Goal: Task Accomplishment & Management: Complete application form

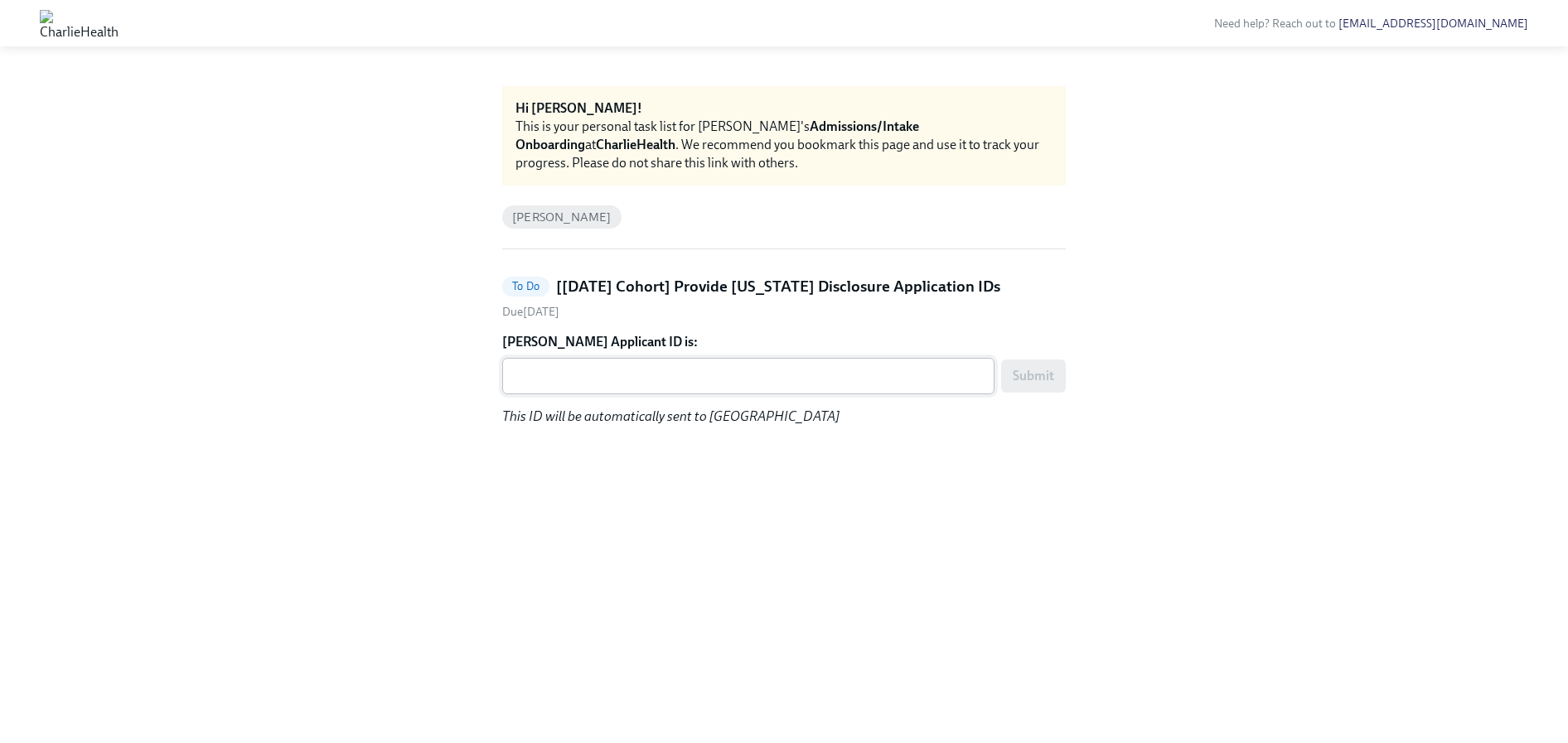
click at [760, 372] on textarea "[PERSON_NAME] Applicant ID is:" at bounding box center [749, 376] width 472 height 20
paste textarea "1248658"
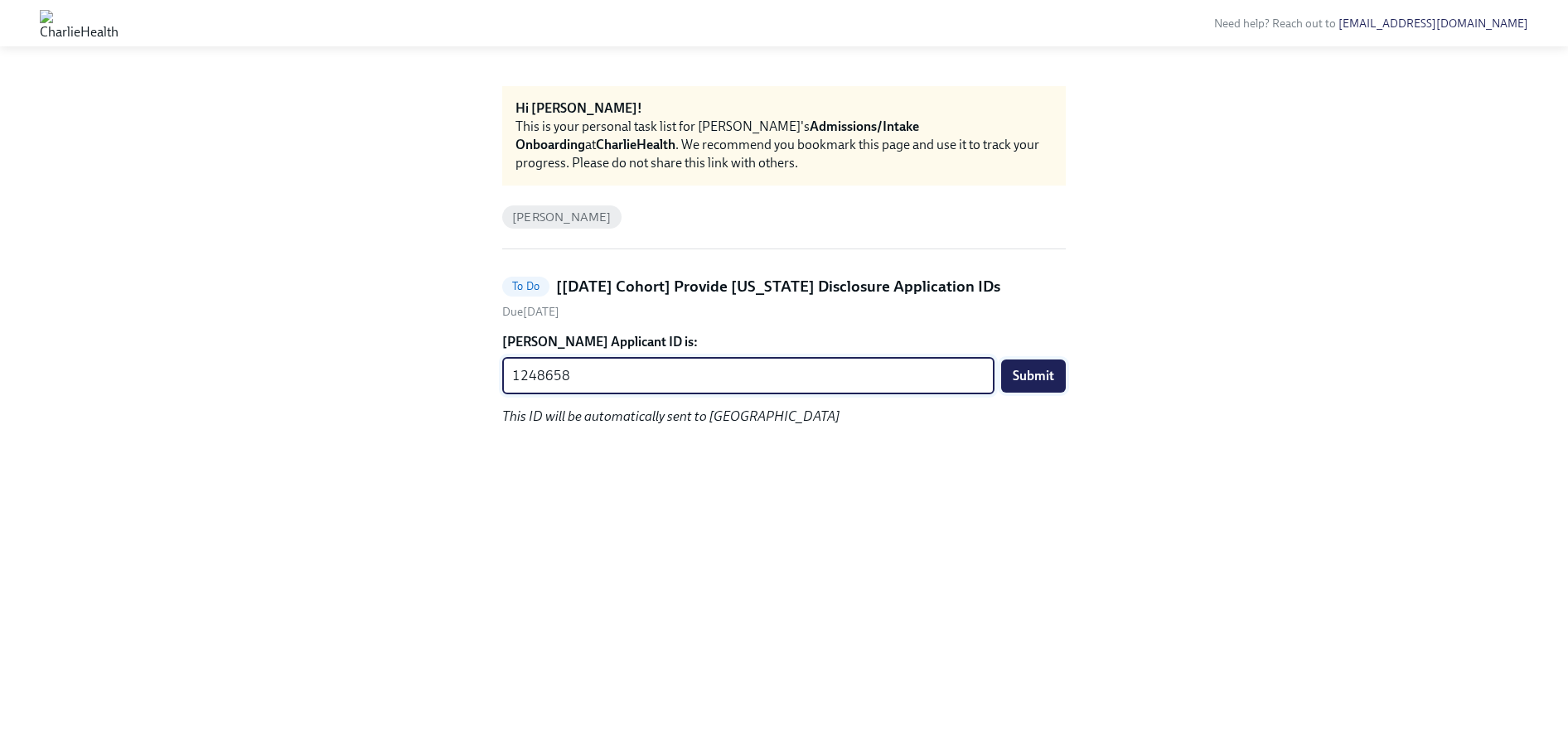
type textarea "1248658"
click at [1049, 389] on button "Submit" at bounding box center [1033, 376] width 65 height 33
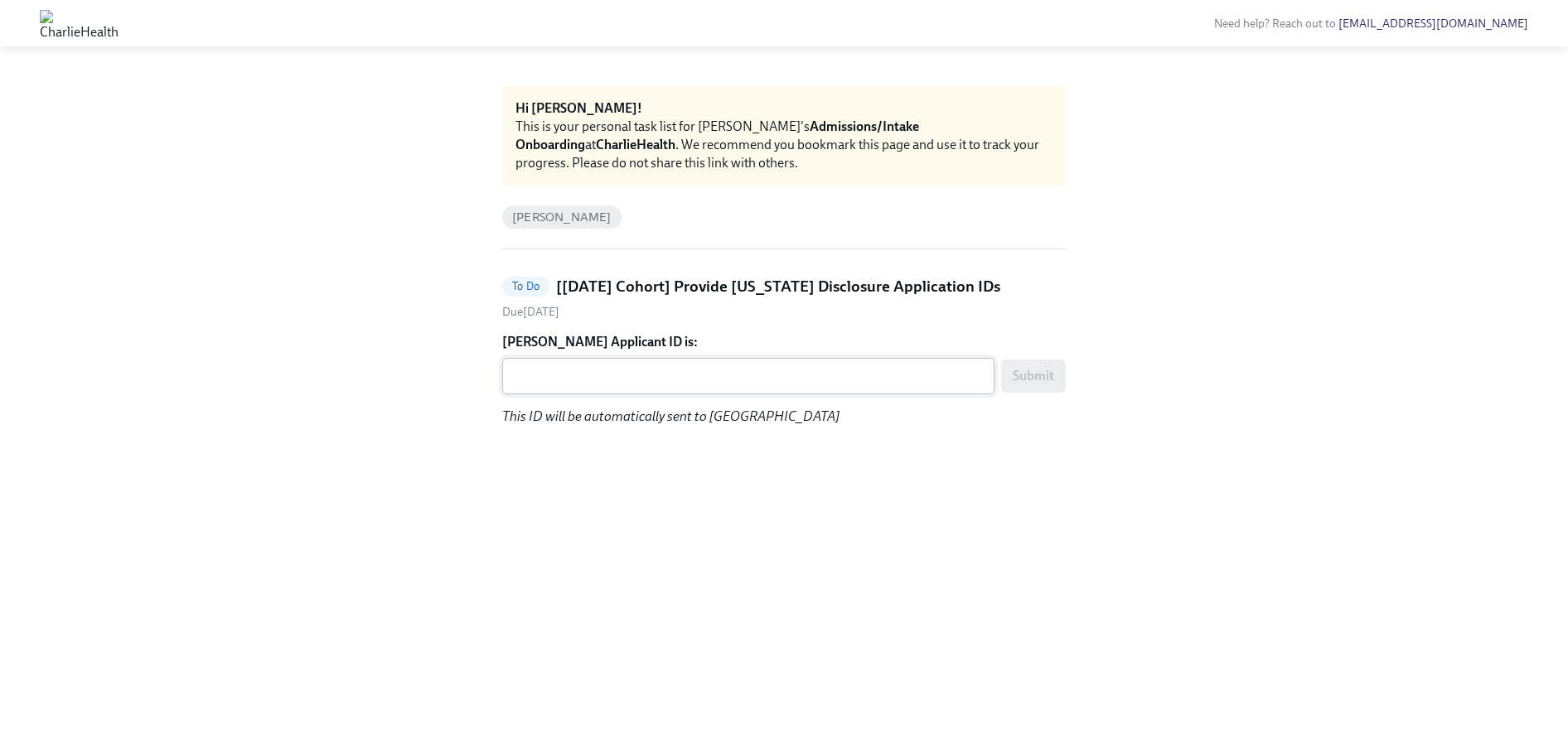
click at [891, 359] on div "x ​" at bounding box center [748, 375] width 492 height 36
paste textarea "1248659"
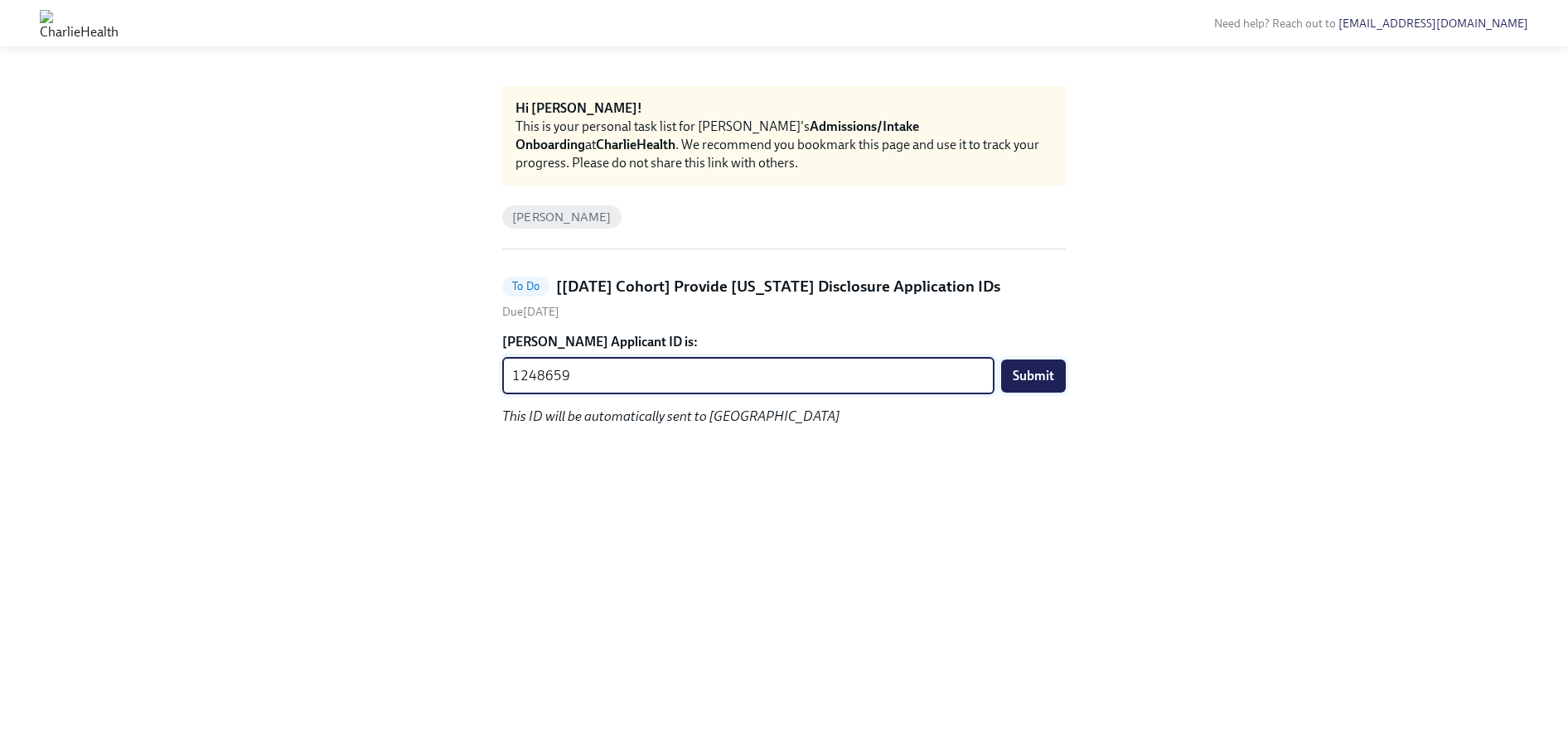
type textarea "1248659"
click at [1046, 371] on span "Submit" at bounding box center [1033, 375] width 41 height 17
